Goal: Information Seeking & Learning: Check status

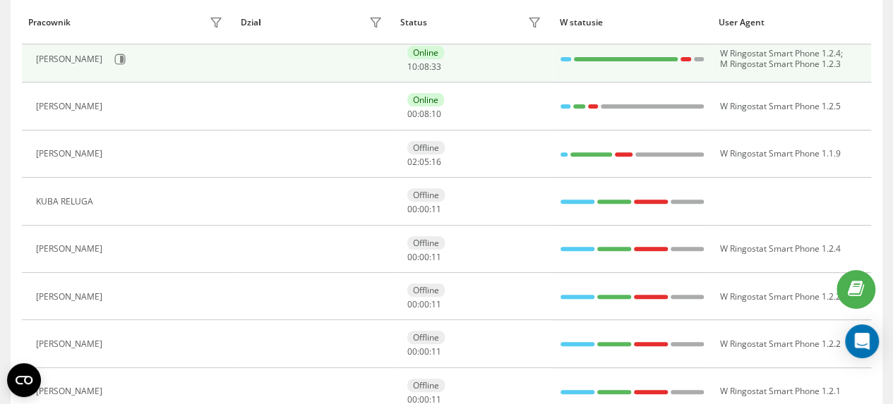
scroll to position [88, 0]
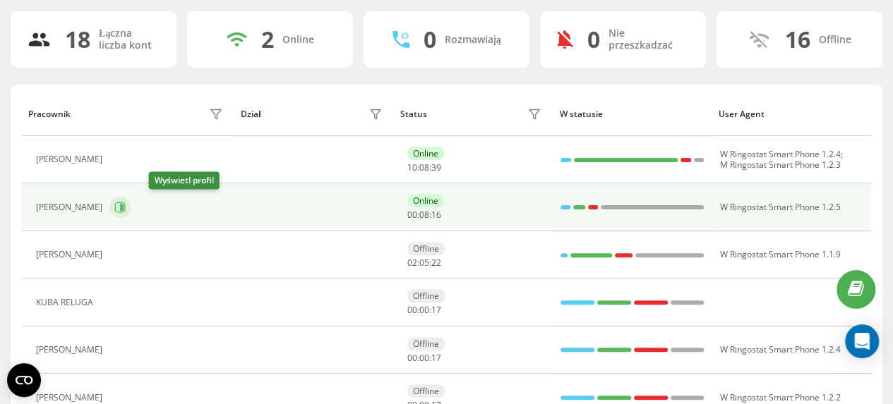
click at [123, 207] on icon at bounding box center [122, 207] width 4 height 7
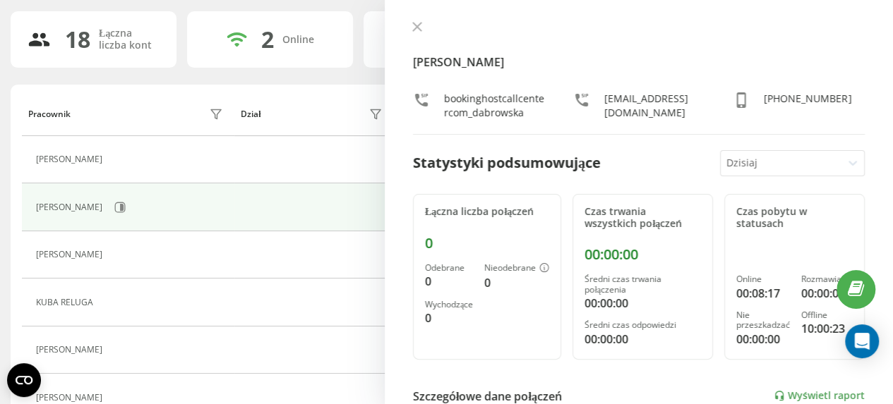
click at [848, 166] on icon at bounding box center [852, 163] width 8 height 5
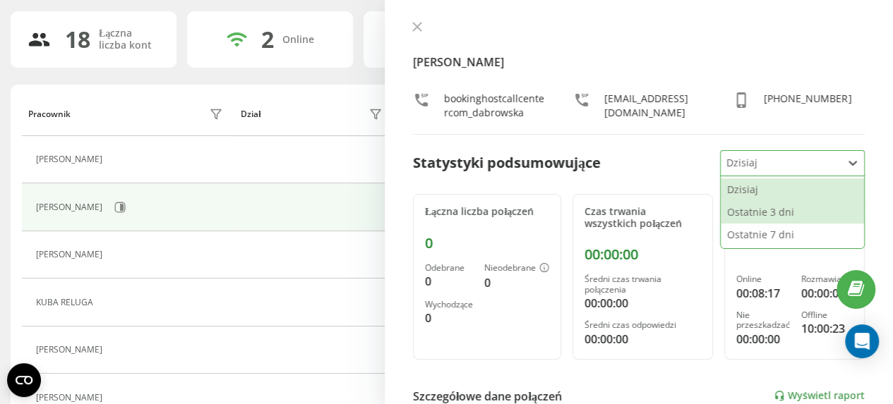
click at [797, 224] on div "Ostatnie 3 dni" at bounding box center [791, 212] width 143 height 23
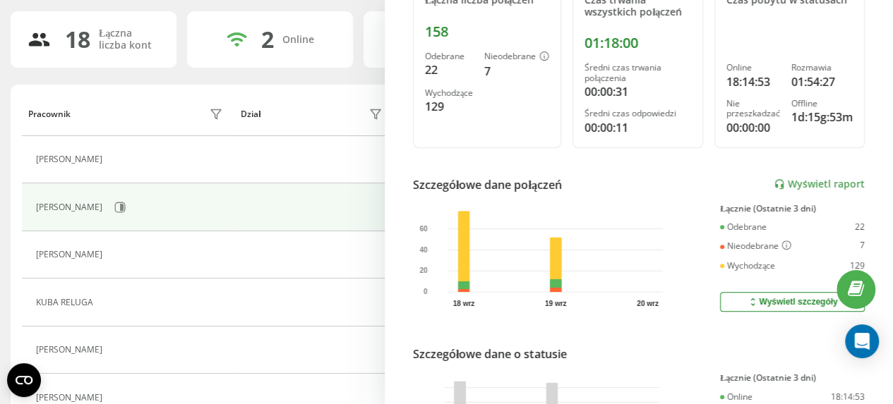
scroll to position [71, 0]
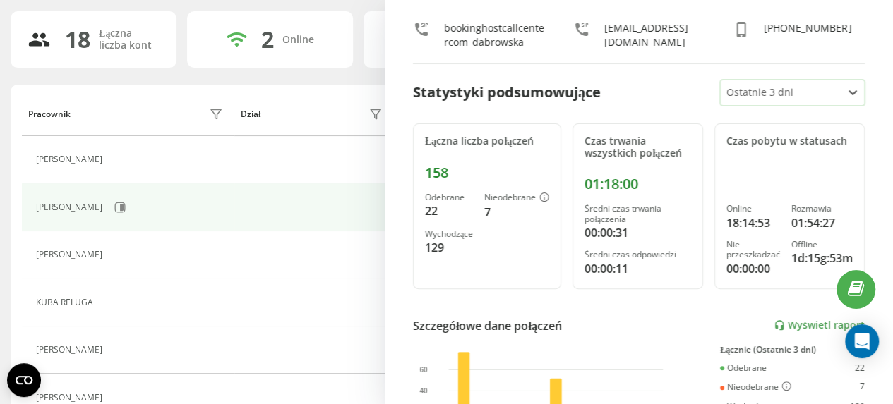
click at [848, 95] on icon at bounding box center [852, 92] width 8 height 5
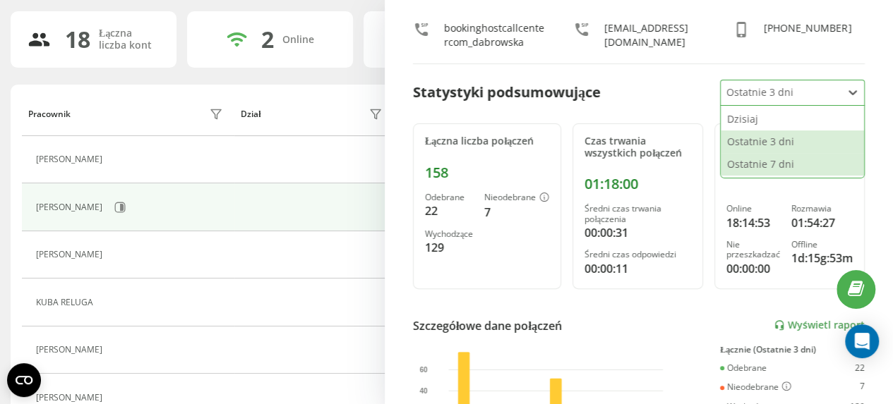
click at [799, 174] on div "Ostatnie 7 dni" at bounding box center [791, 164] width 143 height 23
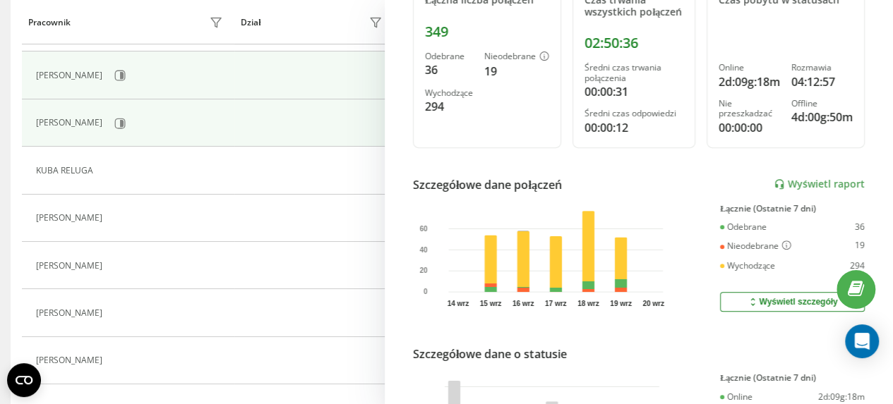
scroll to position [229, 0]
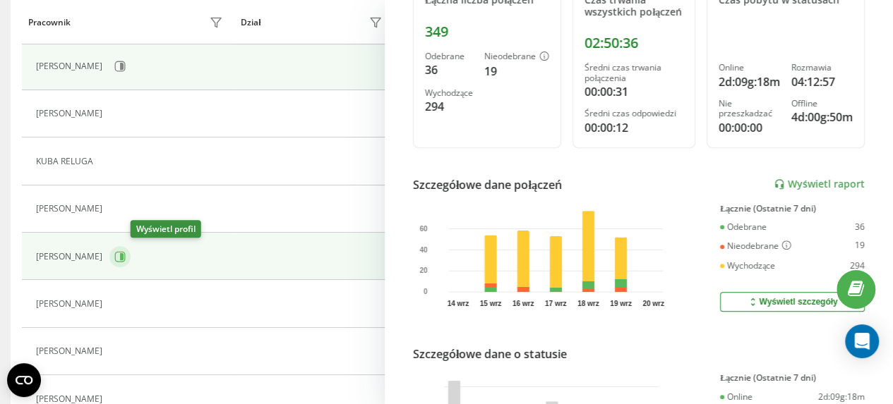
click at [123, 256] on icon at bounding box center [122, 256] width 4 height 7
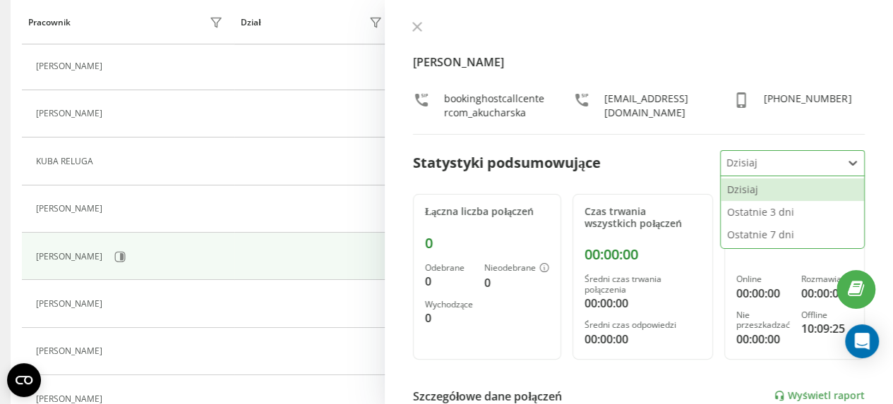
click at [845, 170] on icon at bounding box center [852, 163] width 14 height 14
click at [789, 246] on div "Ostatnie 7 dni" at bounding box center [791, 235] width 143 height 23
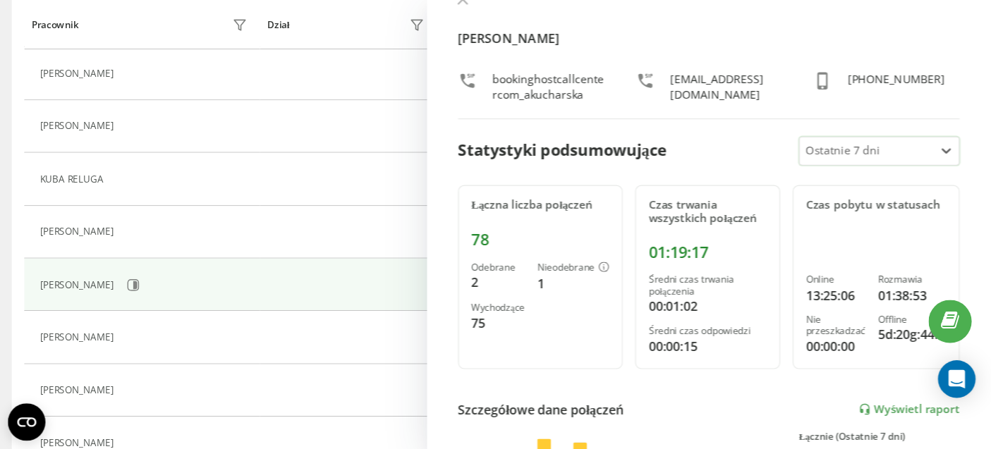
scroll to position [28, 0]
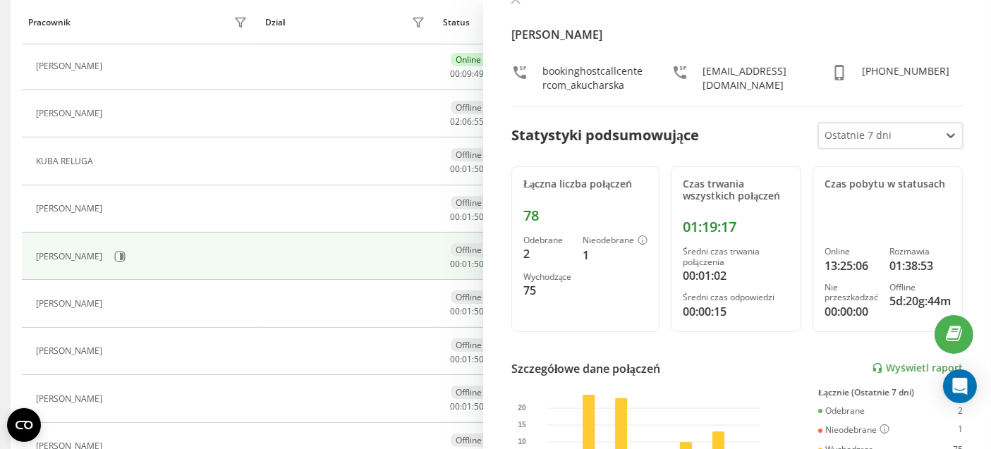
drag, startPoint x: 893, startPoint y: 6, endPoint x: 739, endPoint y: 150, distance: 211.1
click at [739, 149] on div "Statystyki podsumowujące option Ostatnie 7 dni, selected. Select is focused ,ty…" at bounding box center [738, 136] width 452 height 26
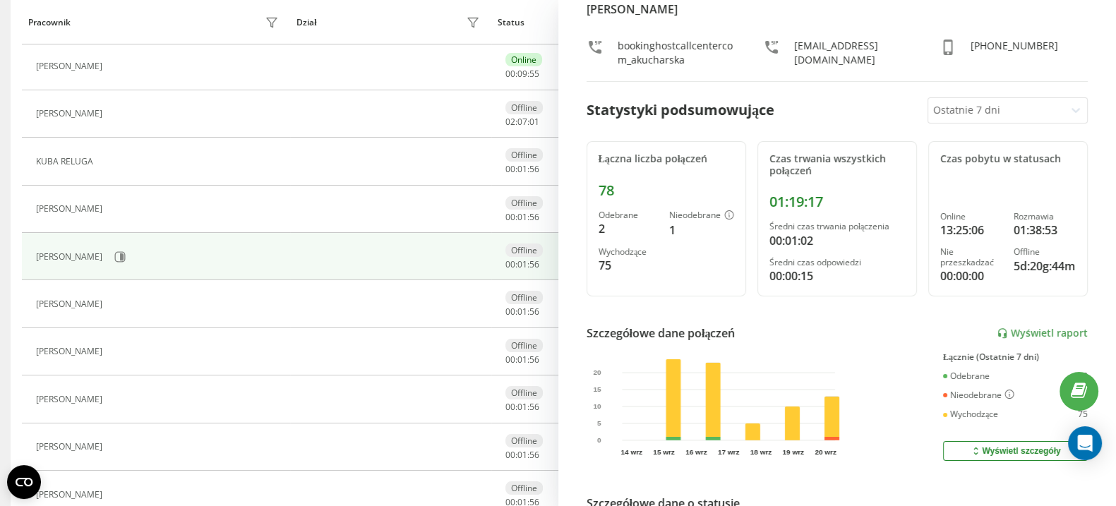
scroll to position [53, 0]
drag, startPoint x: 981, startPoint y: 1, endPoint x: 818, endPoint y: 485, distance: 511.2
click at [814, 404] on div "Aleksandra Kucharska bookinghostcallcentercom_akucharska bookinghostcom_akuchar…" at bounding box center [837, 253] width 558 height 506
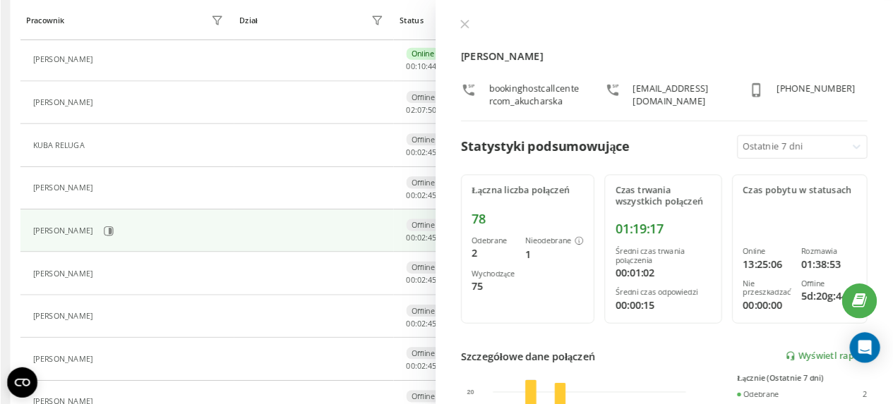
scroll to position [229, 0]
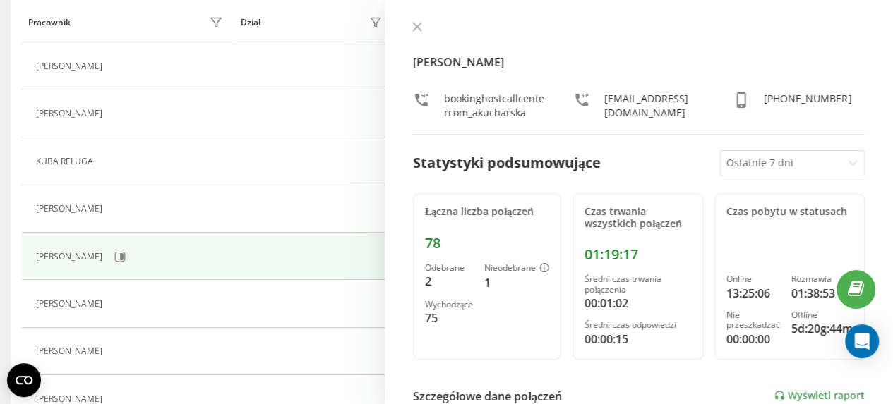
drag, startPoint x: 1058, startPoint y: 16, endPoint x: 354, endPoint y: 10, distance: 704.2
click at [354, 10] on th "Dział" at bounding box center [313, 22] width 159 height 44
click at [419, 28] on icon at bounding box center [417, 27] width 10 height 10
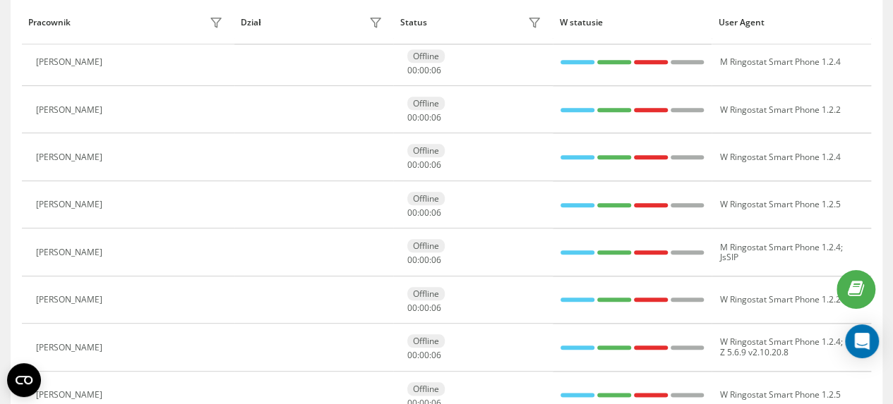
scroll to position [635, 0]
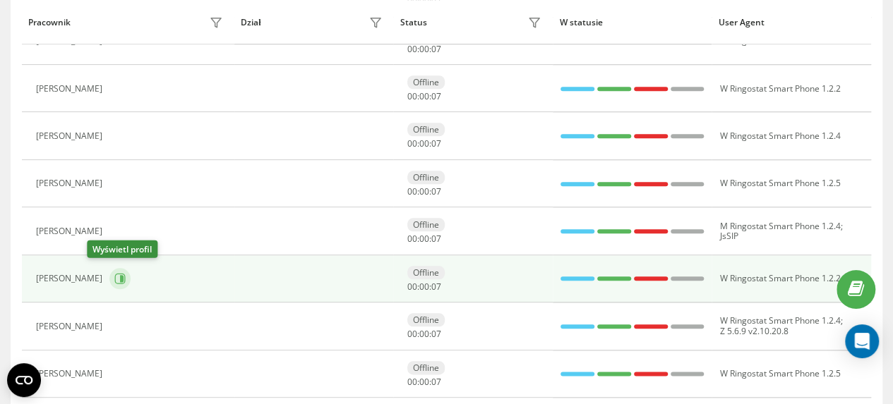
click at [120, 276] on icon at bounding box center [122, 278] width 4 height 7
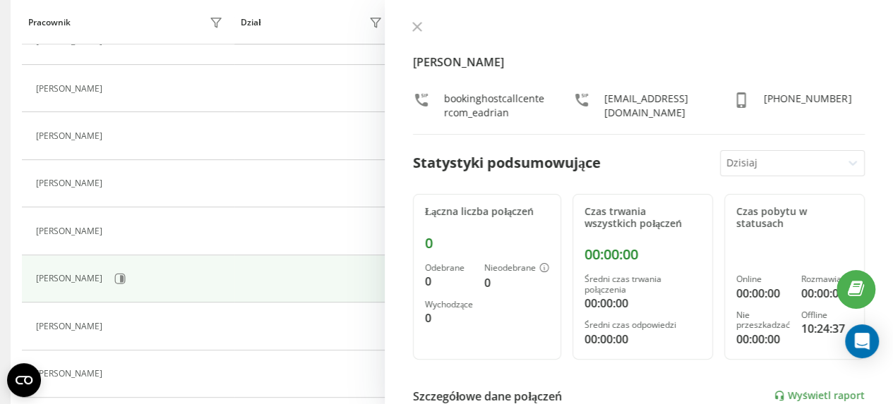
click at [848, 166] on icon at bounding box center [852, 163] width 8 height 5
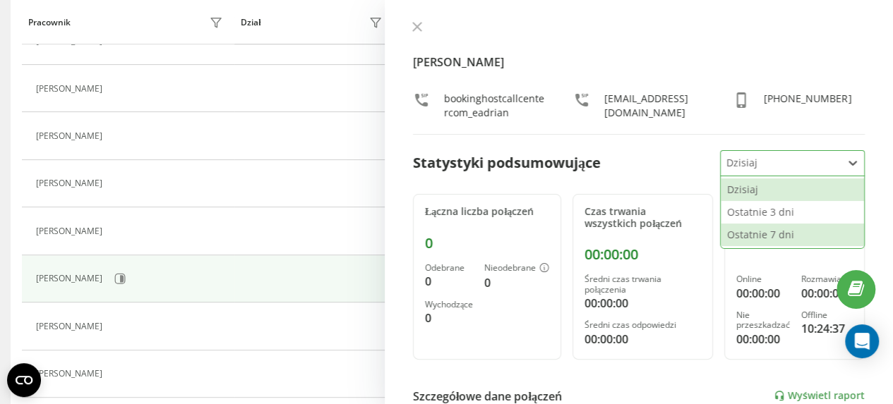
click at [791, 246] on div "Ostatnie 7 dni" at bounding box center [791, 235] width 143 height 23
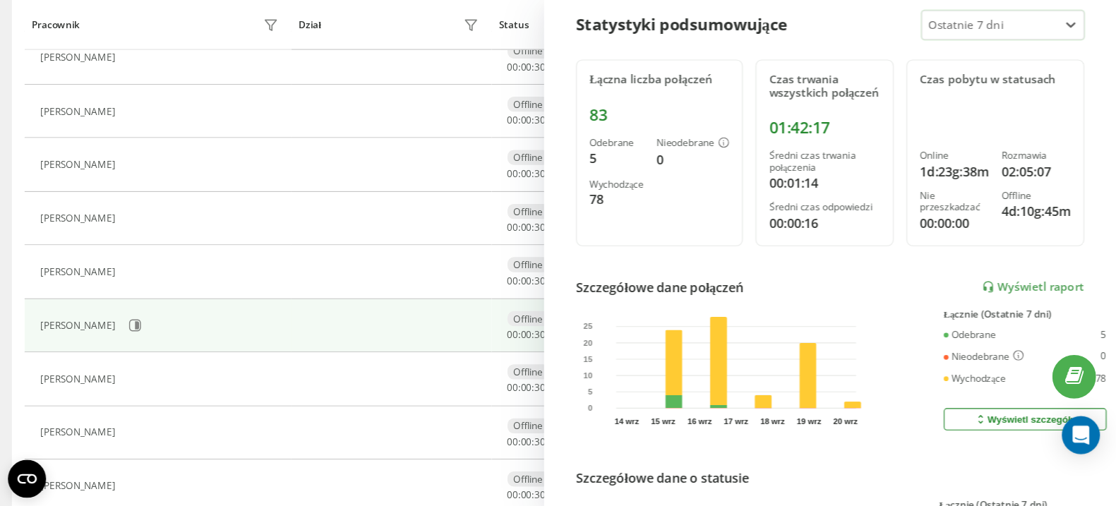
scroll to position [140, 0]
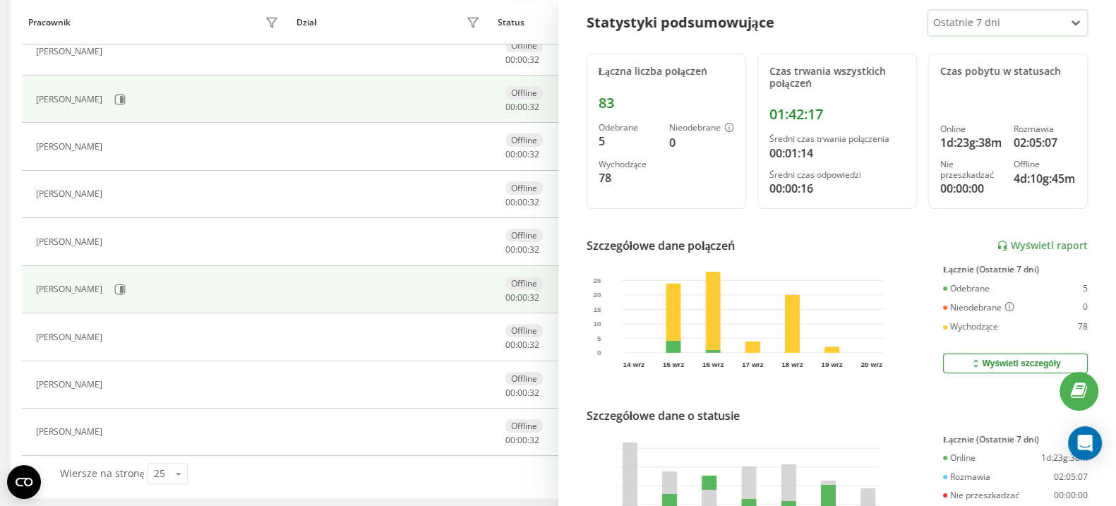
drag, startPoint x: 899, startPoint y: 6, endPoint x: 541, endPoint y: 90, distance: 367.5
click at [541, 90] on div "Offline" at bounding box center [523, 92] width 37 height 13
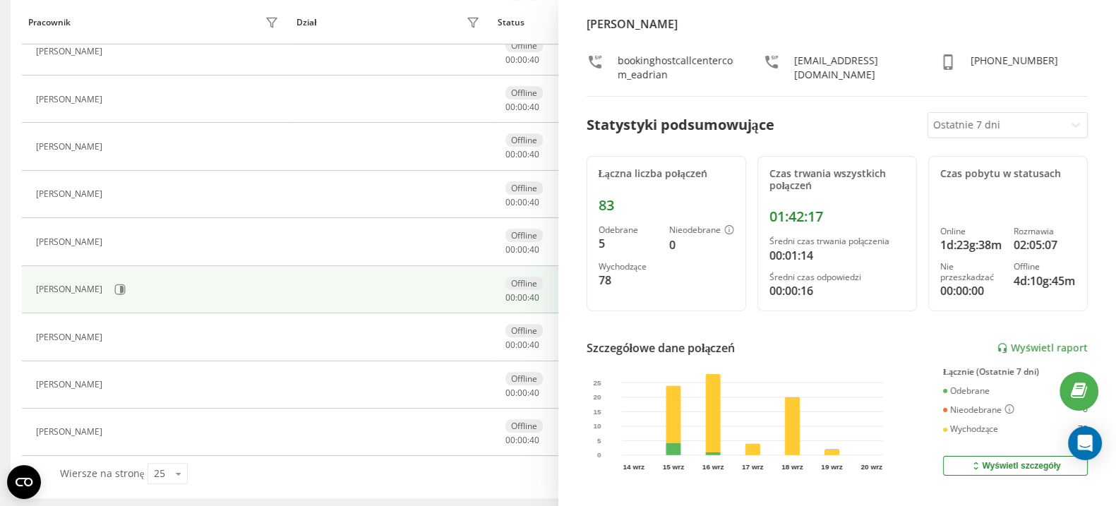
scroll to position [37, 0]
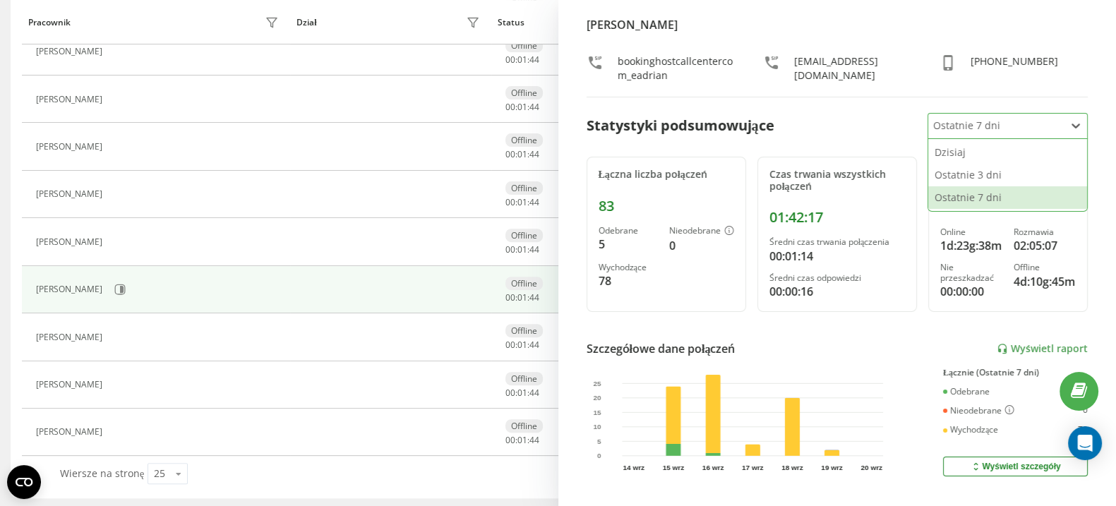
click at [892, 133] on icon at bounding box center [1075, 126] width 14 height 14
click at [892, 186] on div "Ostatnie 3 dni" at bounding box center [1007, 175] width 159 height 23
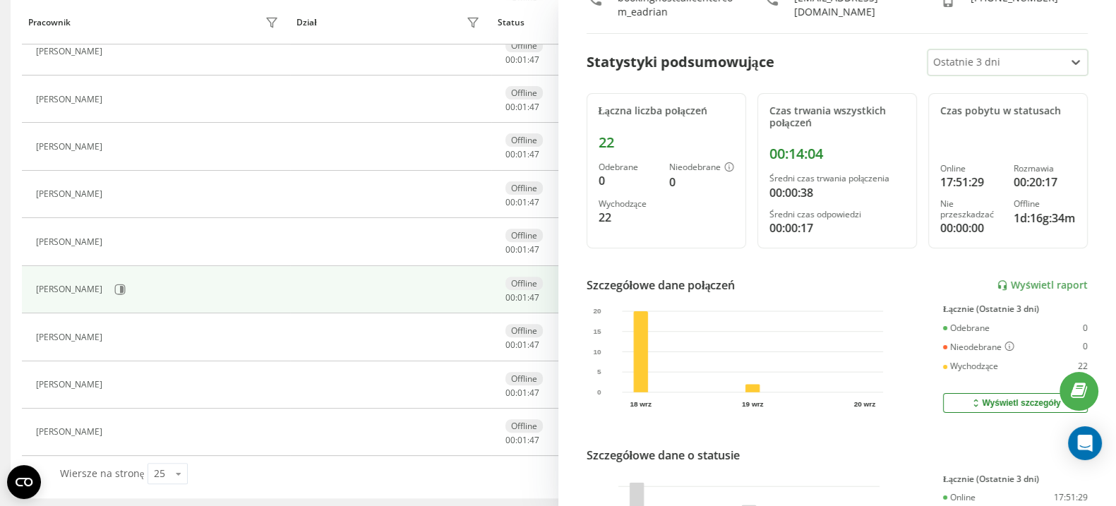
scroll to position [126, 0]
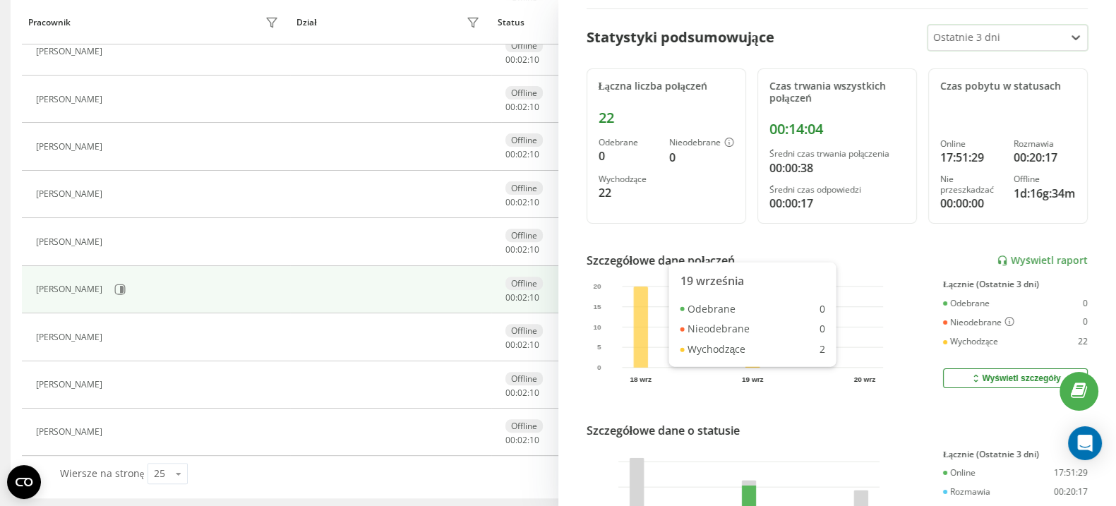
click at [751, 368] on rect at bounding box center [752, 364] width 15 height 8
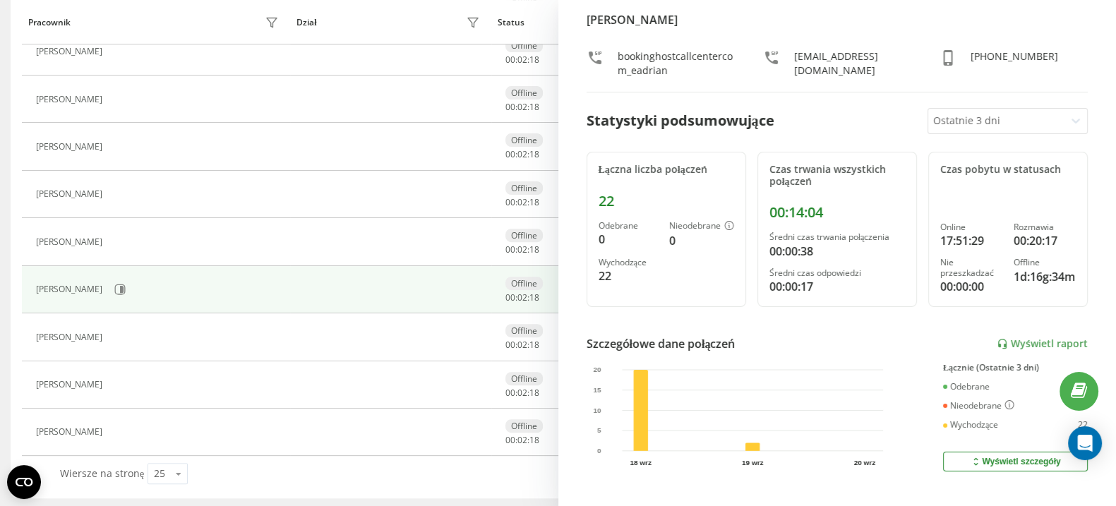
scroll to position [47, 0]
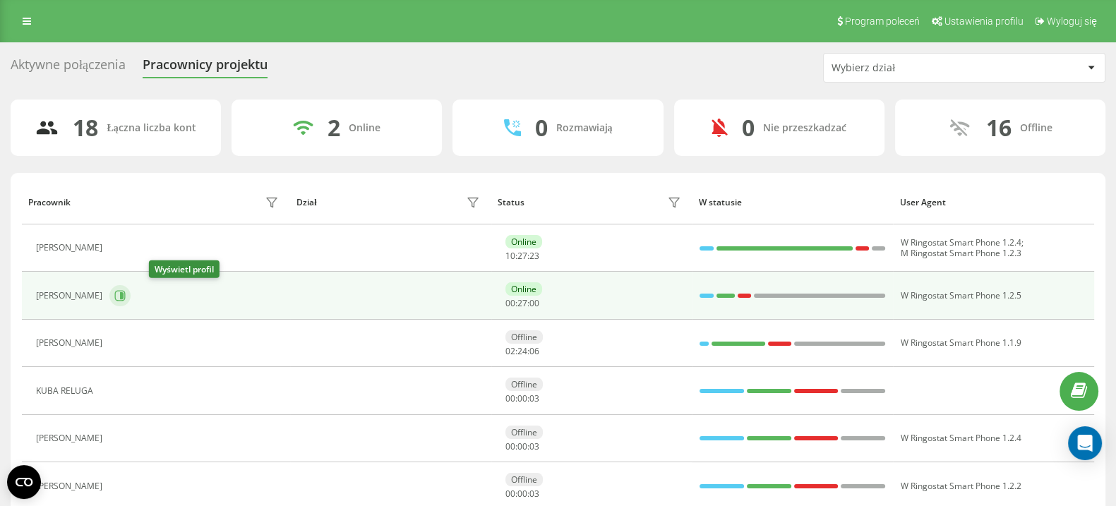
click at [123, 296] on icon at bounding box center [122, 295] width 4 height 7
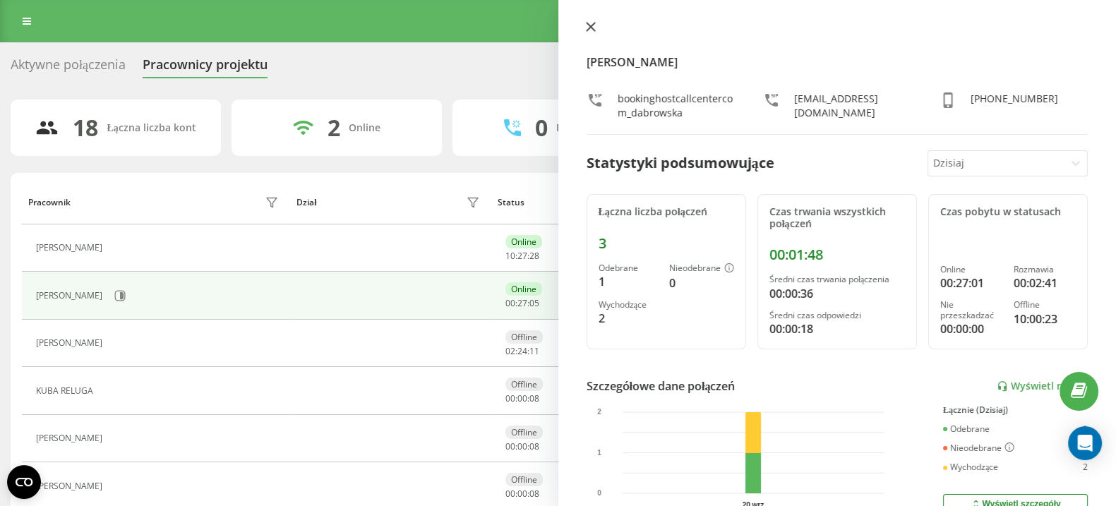
click at [587, 23] on icon at bounding box center [590, 27] width 8 height 8
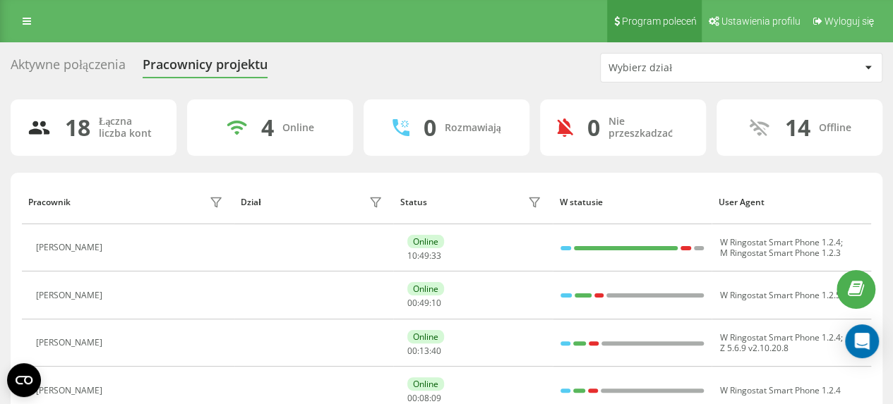
drag, startPoint x: 1062, startPoint y: 2, endPoint x: 670, endPoint y: 5, distance: 391.6
click at [671, 4] on link "Program poleceń" at bounding box center [654, 21] width 95 height 42
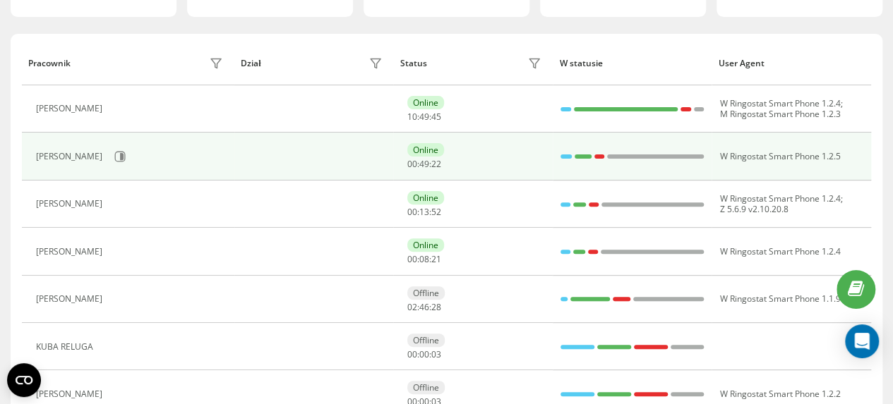
scroll to position [141, 0]
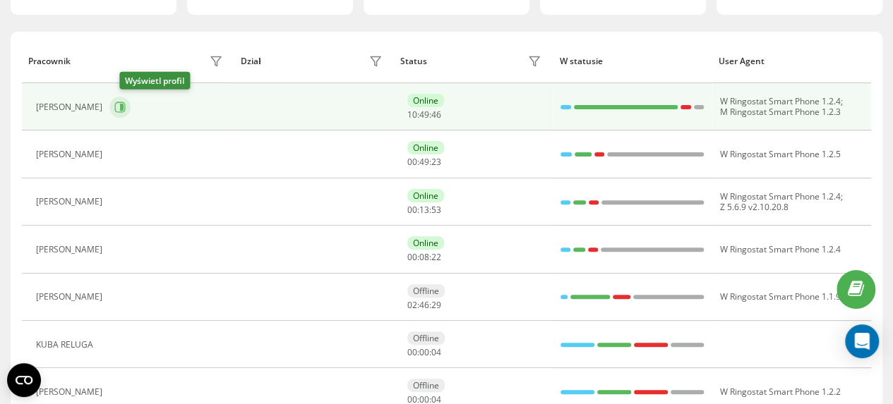
click at [123, 108] on icon at bounding box center [122, 107] width 4 height 7
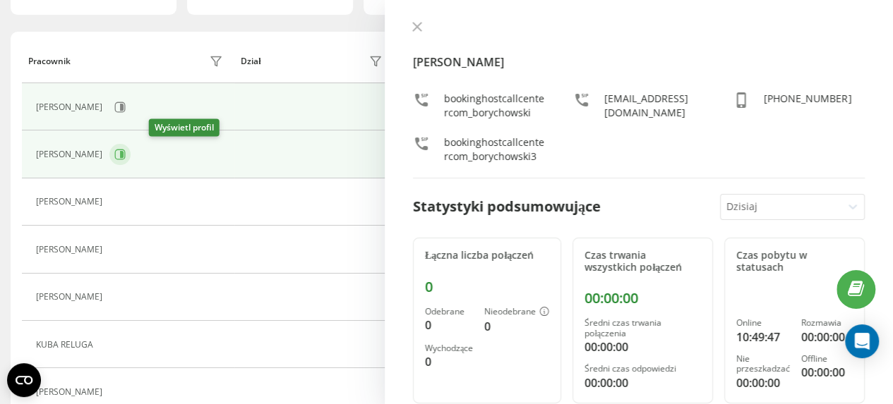
click at [123, 155] on icon at bounding box center [122, 154] width 4 height 7
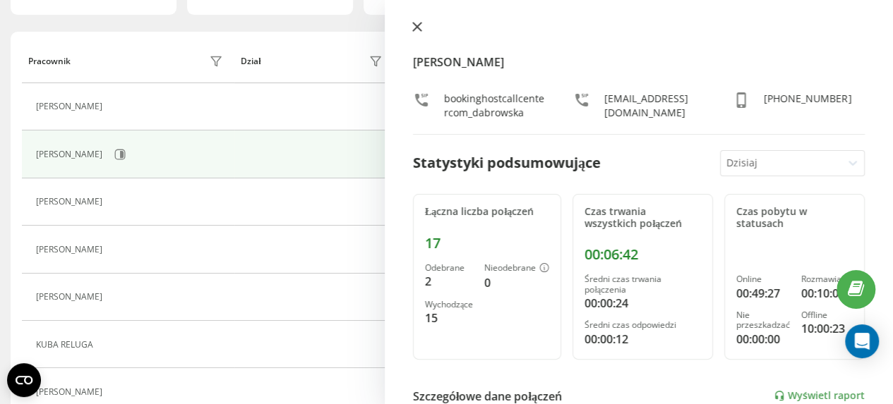
click at [420, 30] on icon at bounding box center [417, 27] width 8 height 8
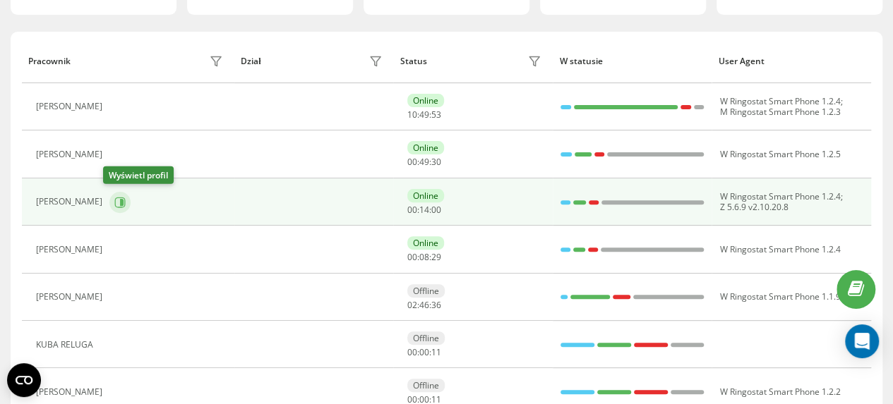
click at [117, 200] on icon at bounding box center [119, 202] width 11 height 11
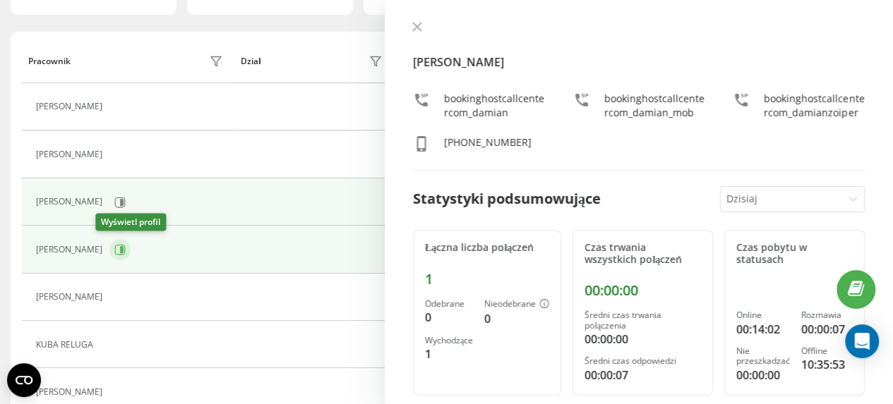
click at [120, 248] on icon at bounding box center [122, 249] width 4 height 7
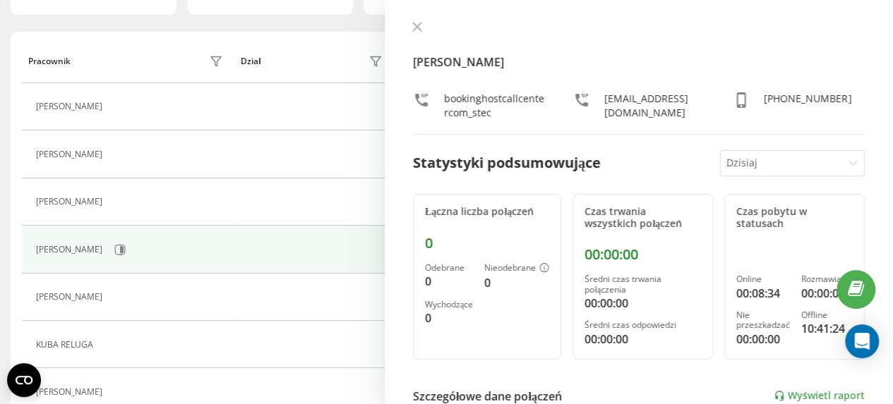
scroll to position [212, 0]
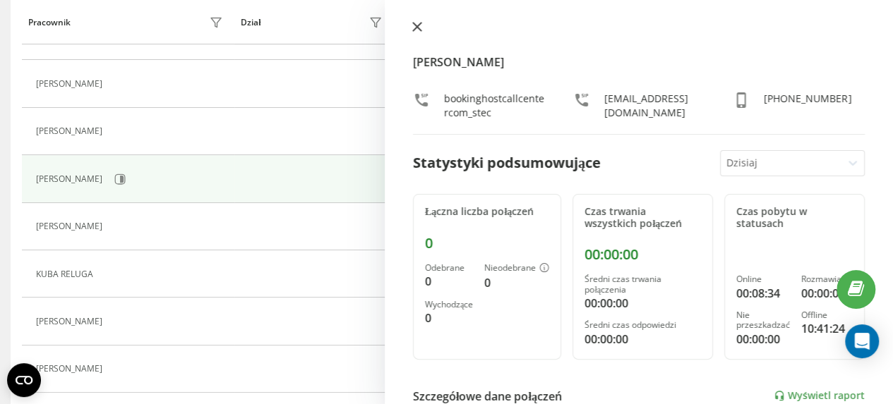
click at [415, 23] on icon at bounding box center [417, 27] width 10 height 10
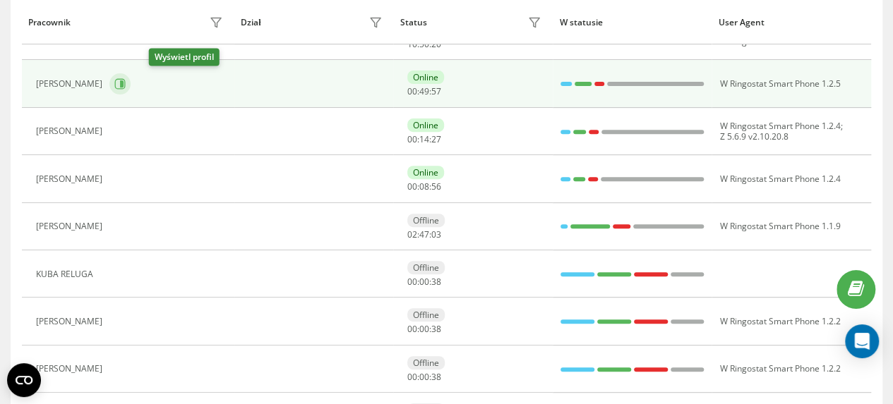
click at [126, 83] on icon at bounding box center [119, 83] width 11 height 11
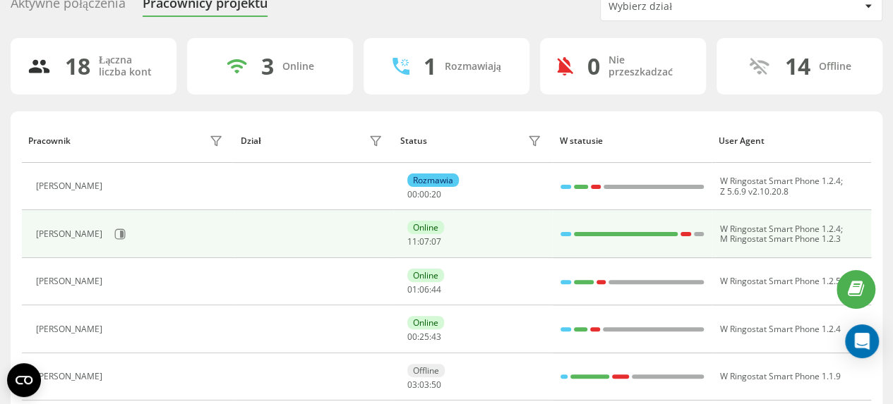
scroll to position [141, 0]
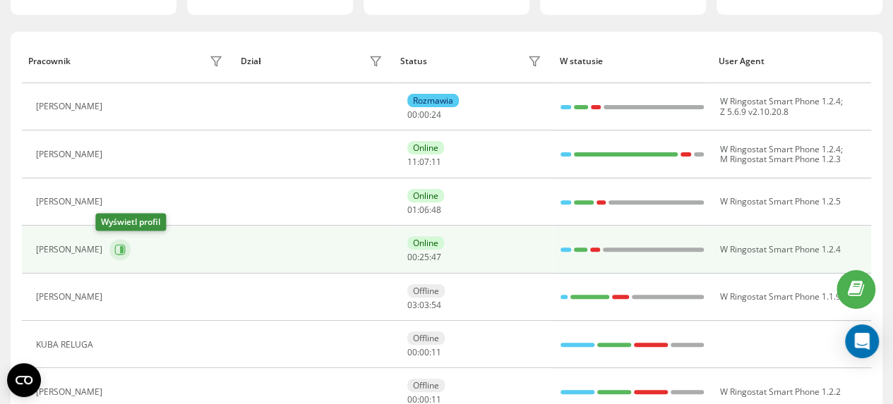
click at [114, 249] on icon at bounding box center [119, 249] width 11 height 11
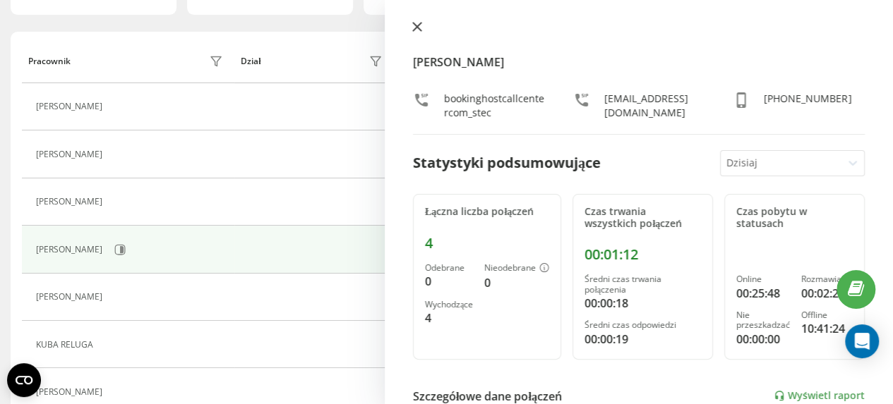
click at [418, 28] on icon at bounding box center [417, 27] width 8 height 8
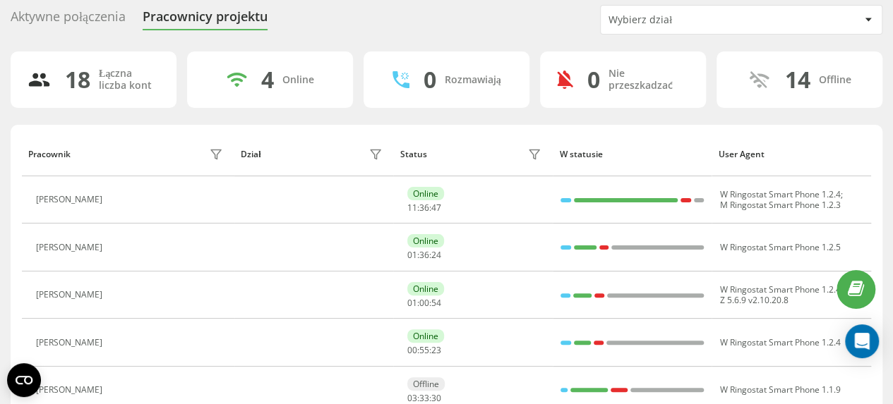
scroll to position [71, 0]
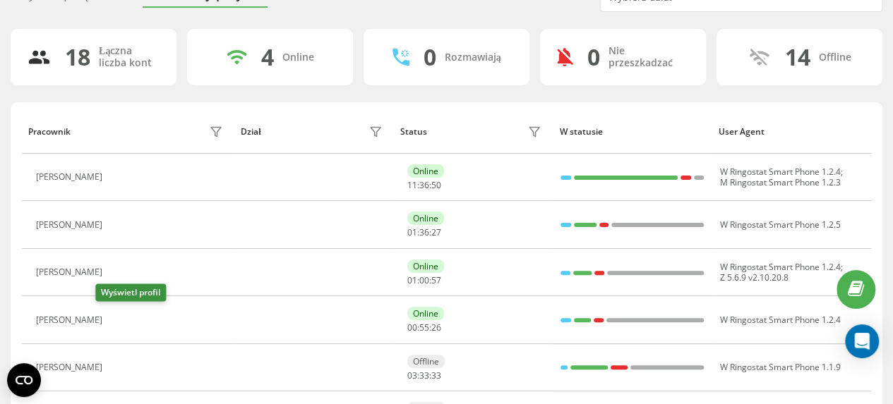
click at [118, 318] on icon at bounding box center [120, 320] width 4 height 7
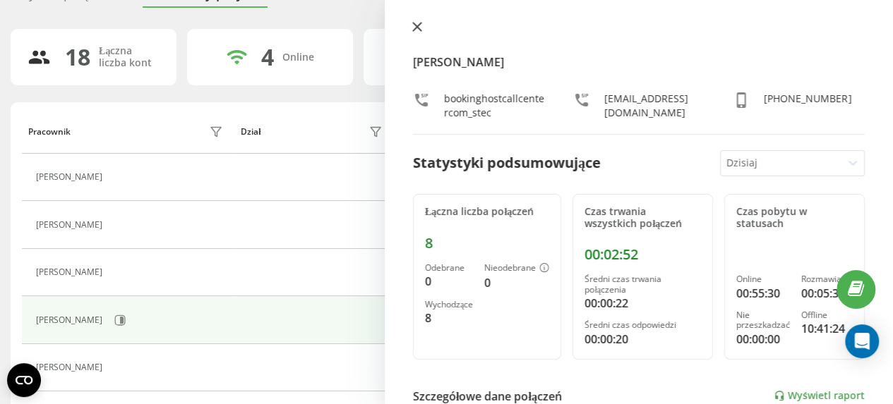
click at [416, 24] on icon at bounding box center [417, 27] width 10 height 10
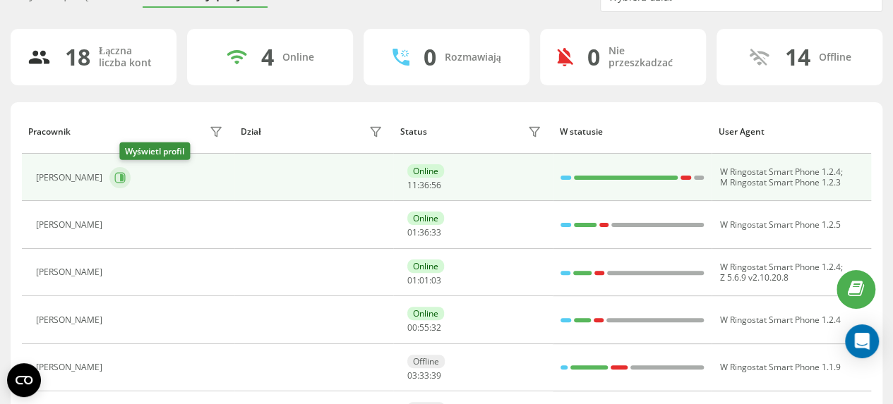
click at [126, 179] on icon at bounding box center [119, 177] width 11 height 11
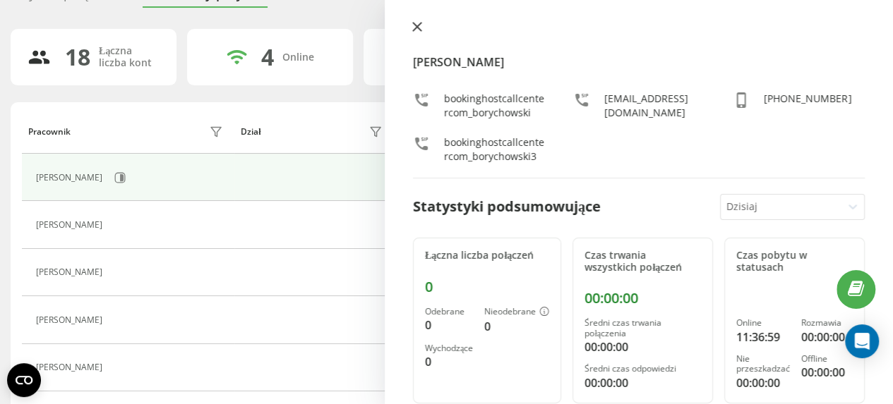
click at [423, 25] on button at bounding box center [417, 27] width 18 height 13
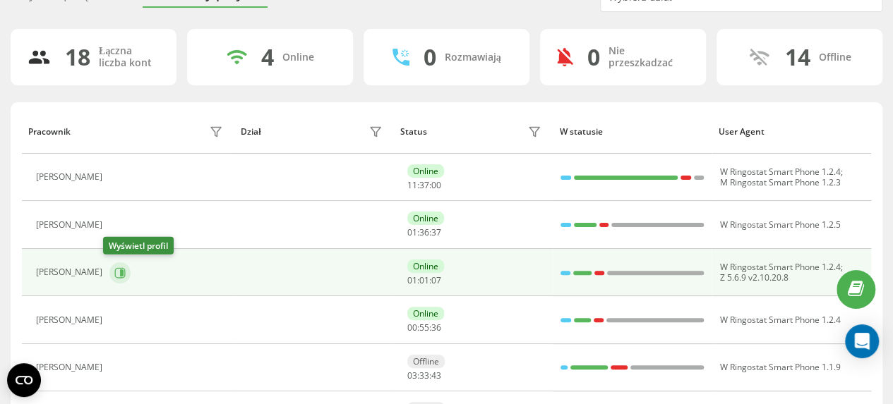
click at [114, 274] on icon at bounding box center [119, 272] width 11 height 11
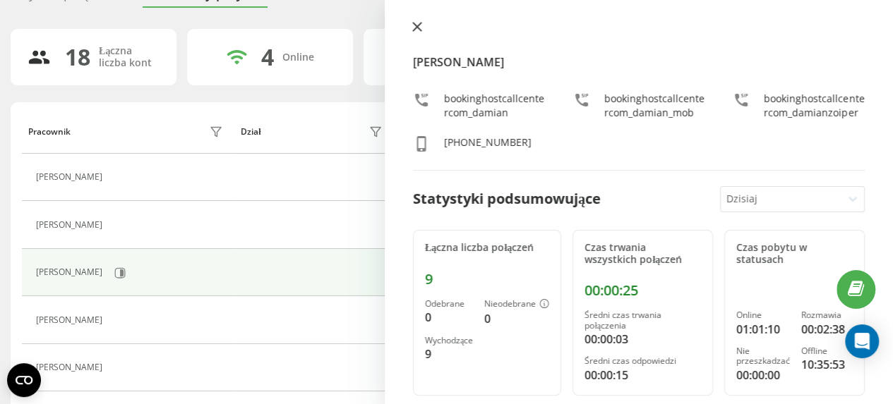
click at [419, 28] on icon at bounding box center [417, 27] width 8 height 8
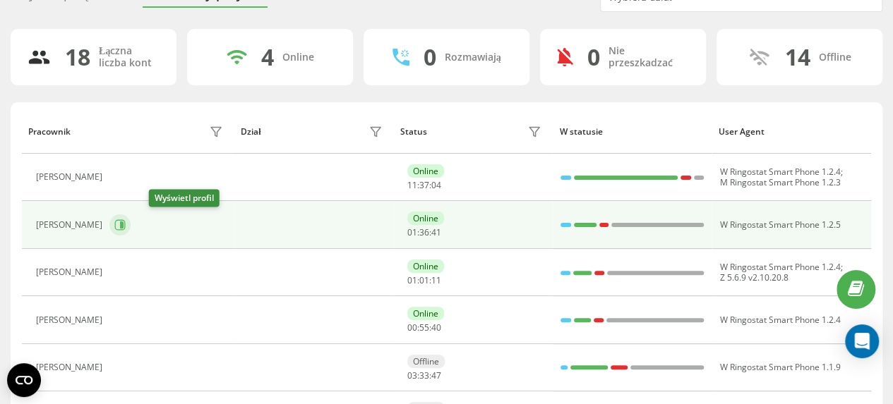
click at [126, 224] on icon at bounding box center [120, 225] width 11 height 11
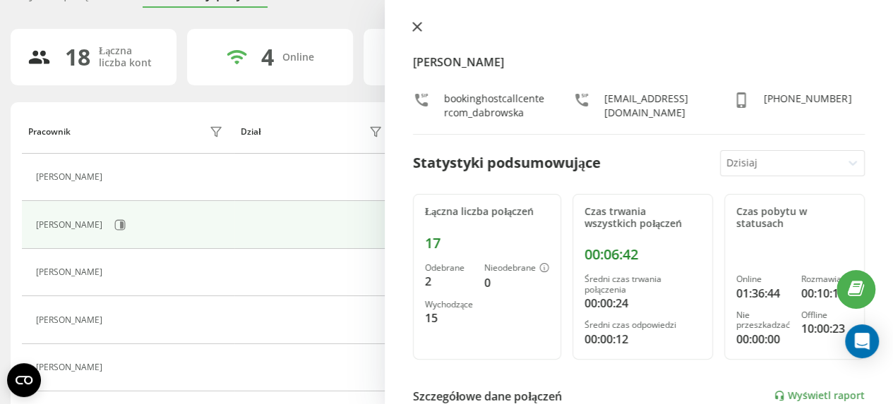
click at [419, 28] on icon at bounding box center [417, 27] width 10 height 10
